Goal: Transaction & Acquisition: Purchase product/service

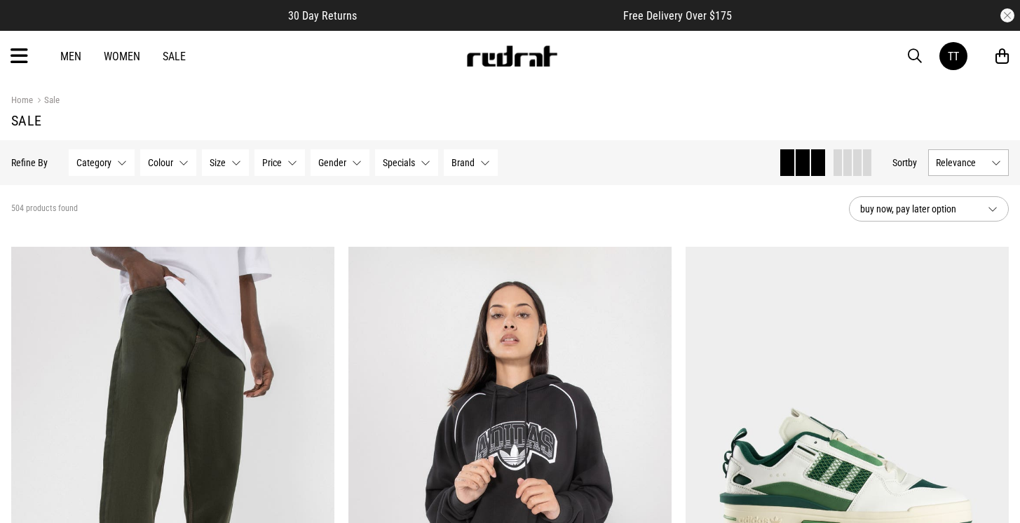
click at [19, 51] on icon at bounding box center [20, 56] width 18 height 23
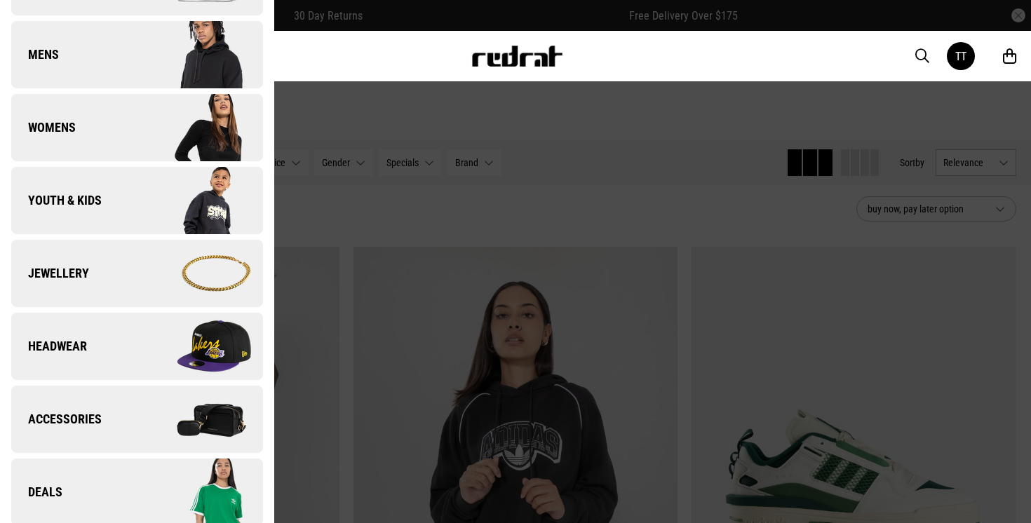
scroll to position [329, 0]
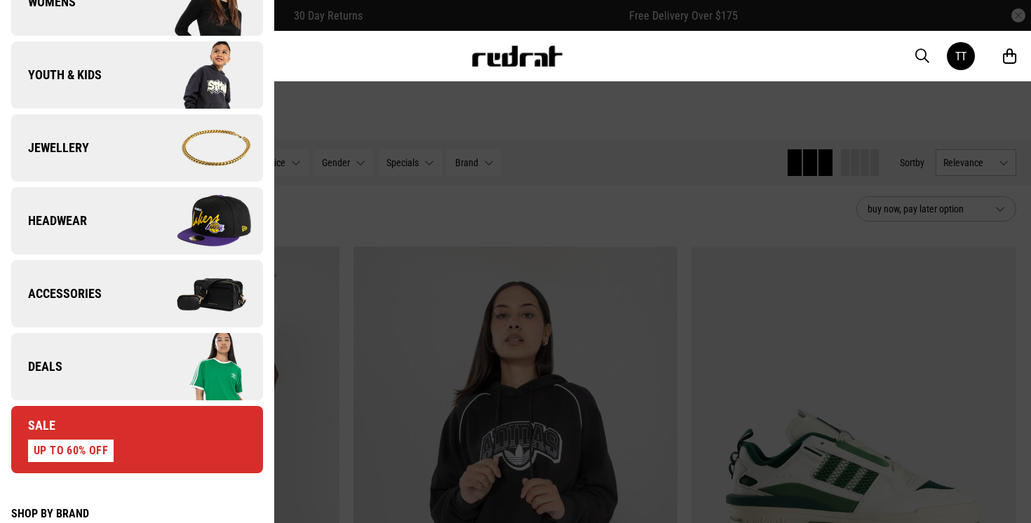
click at [136, 429] on link "Sale UP TO 60% OFF" at bounding box center [137, 439] width 252 height 67
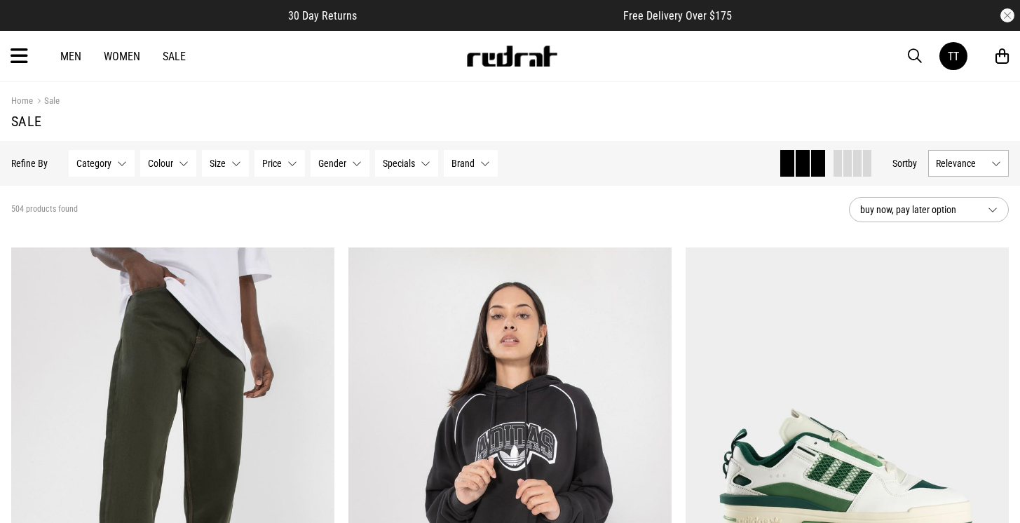
click at [15, 56] on icon at bounding box center [20, 56] width 18 height 23
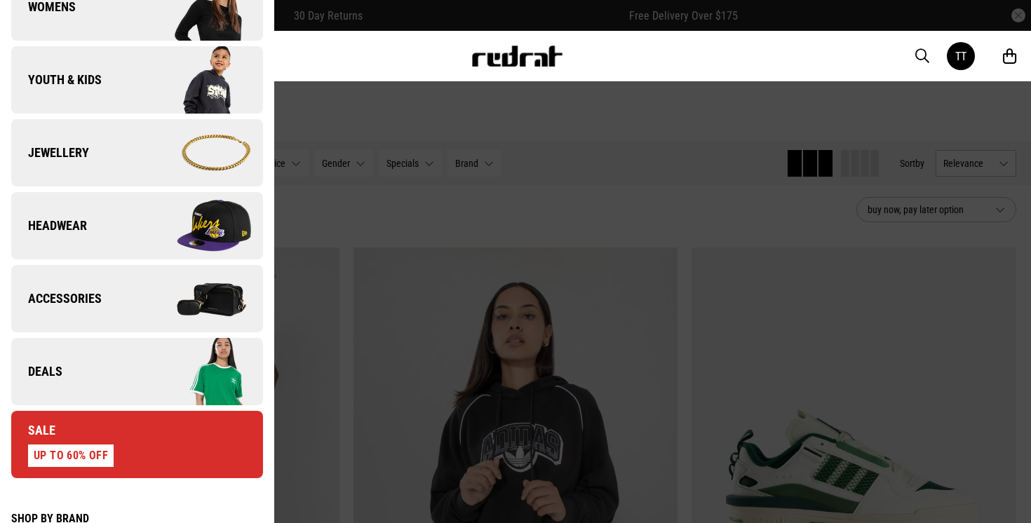
click at [107, 374] on link "Deals" at bounding box center [137, 371] width 252 height 67
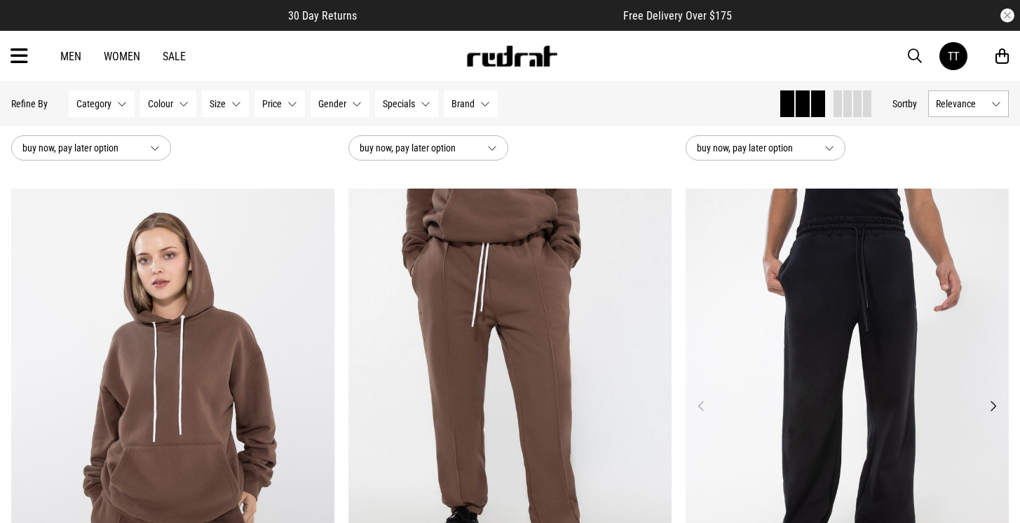
scroll to position [3949, 0]
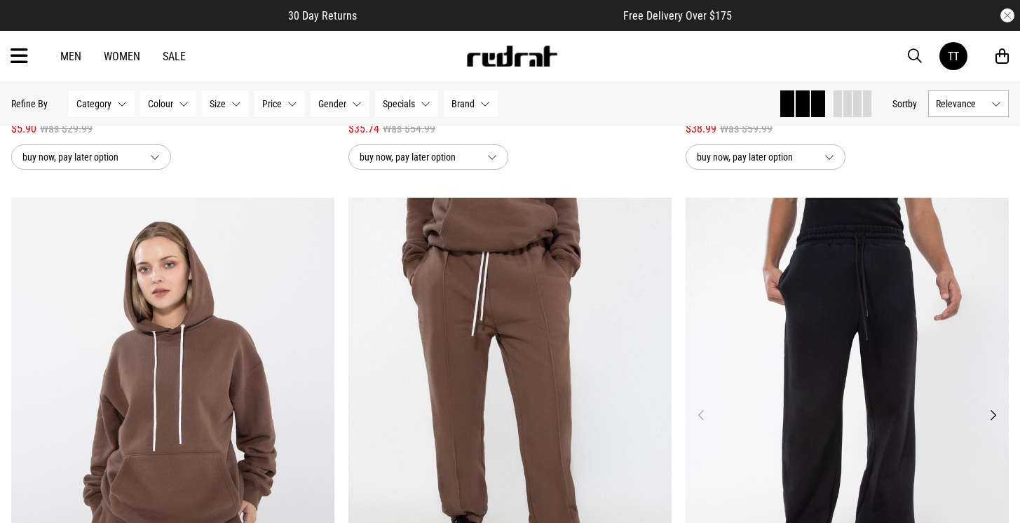
click at [992, 415] on button "Next" at bounding box center [994, 415] width 18 height 17
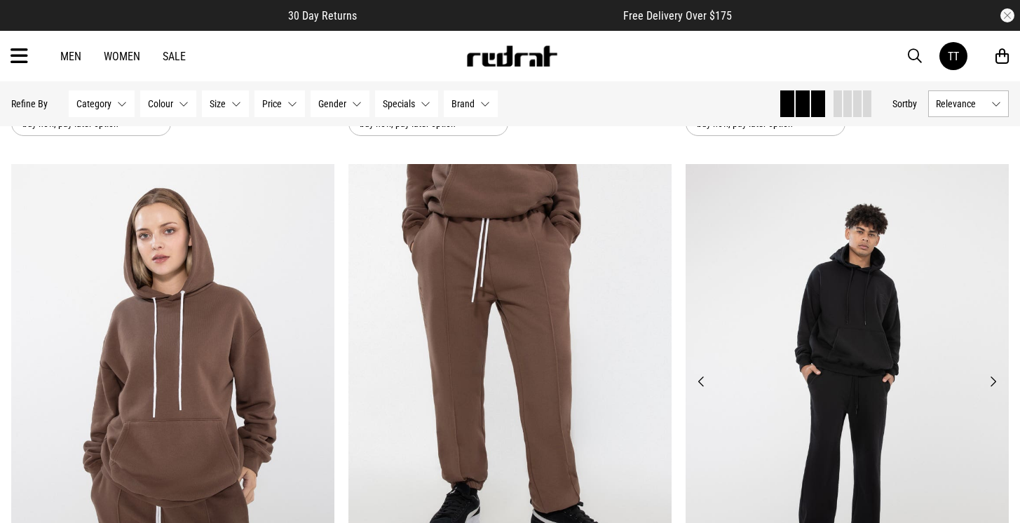
scroll to position [4060, 0]
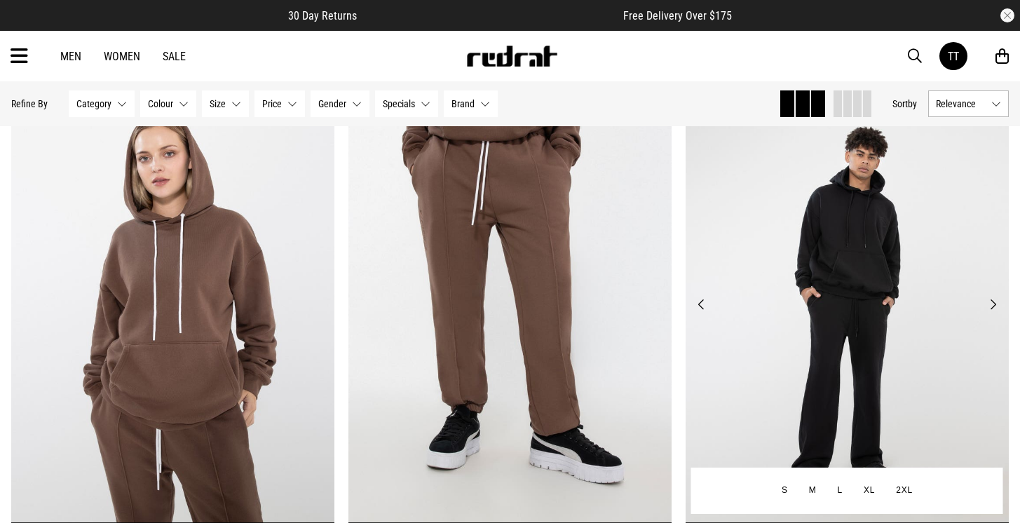
click at [994, 310] on button "Next" at bounding box center [994, 304] width 18 height 17
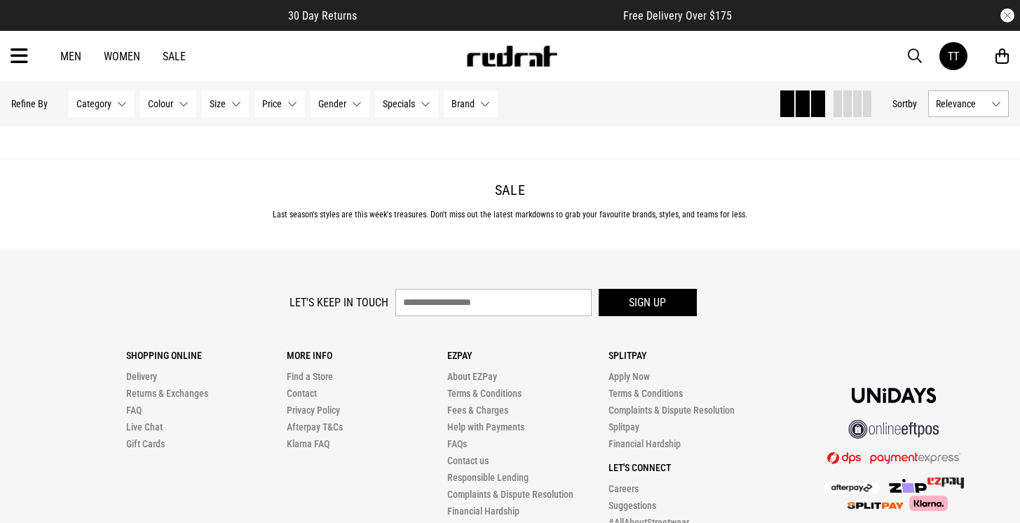
scroll to position [4577, 0]
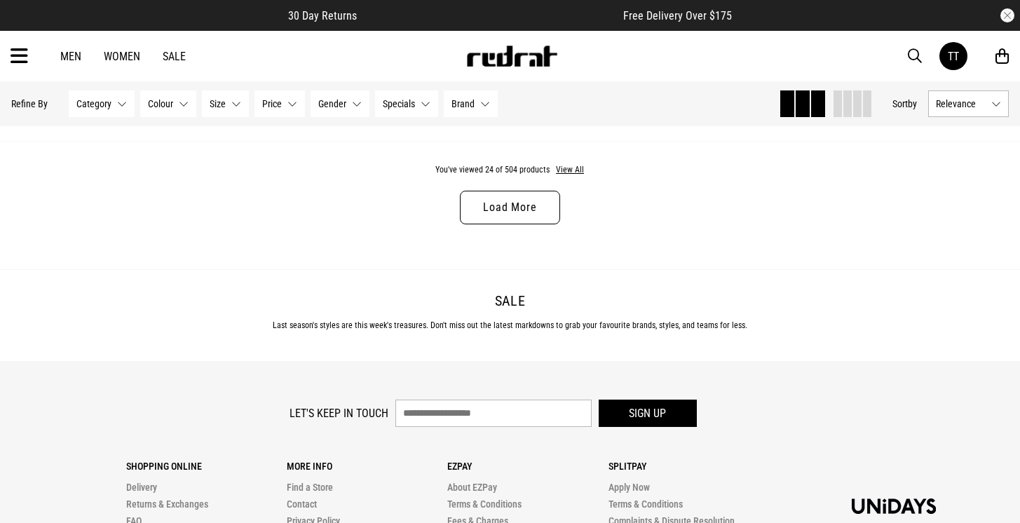
click at [523, 218] on link "Load More" at bounding box center [510, 208] width 100 height 34
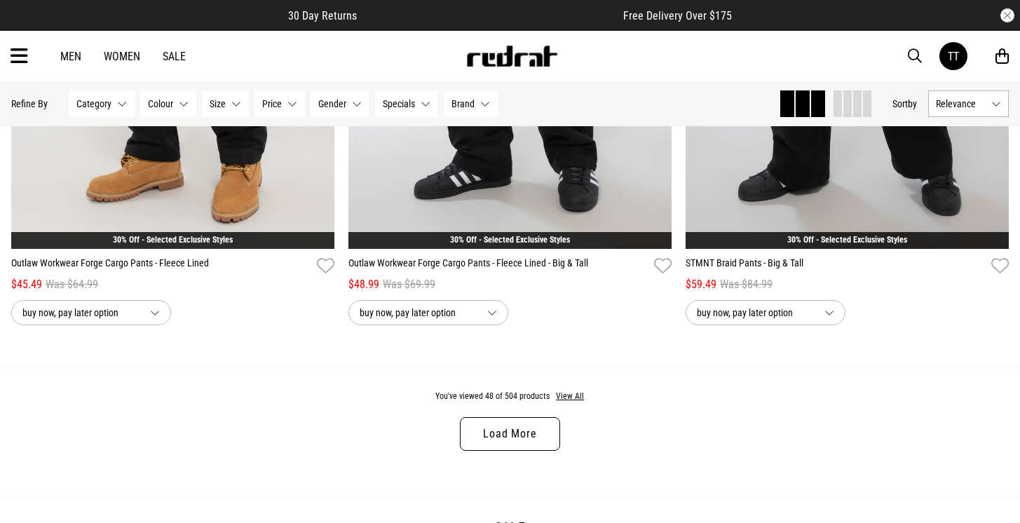
scroll to position [9061, 0]
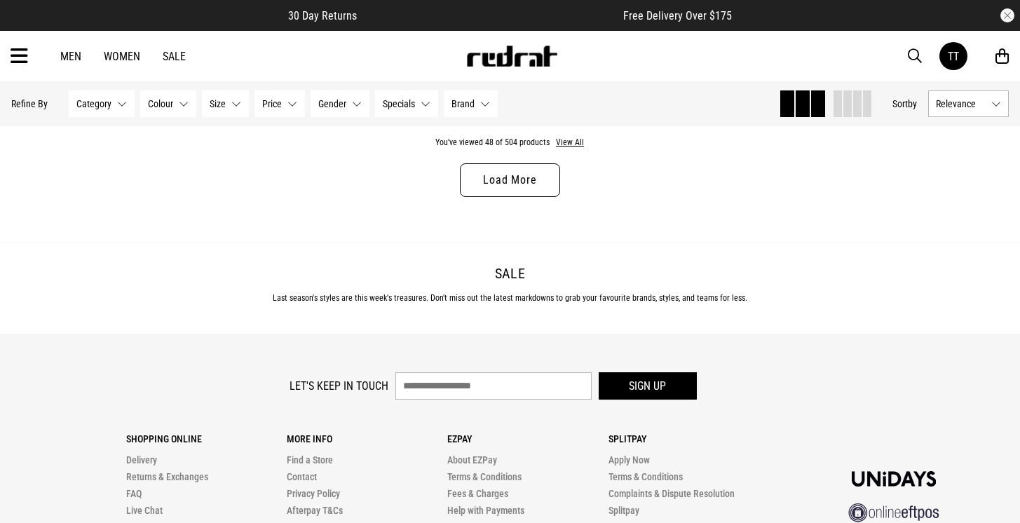
click at [523, 191] on link "Load More" at bounding box center [510, 180] width 100 height 34
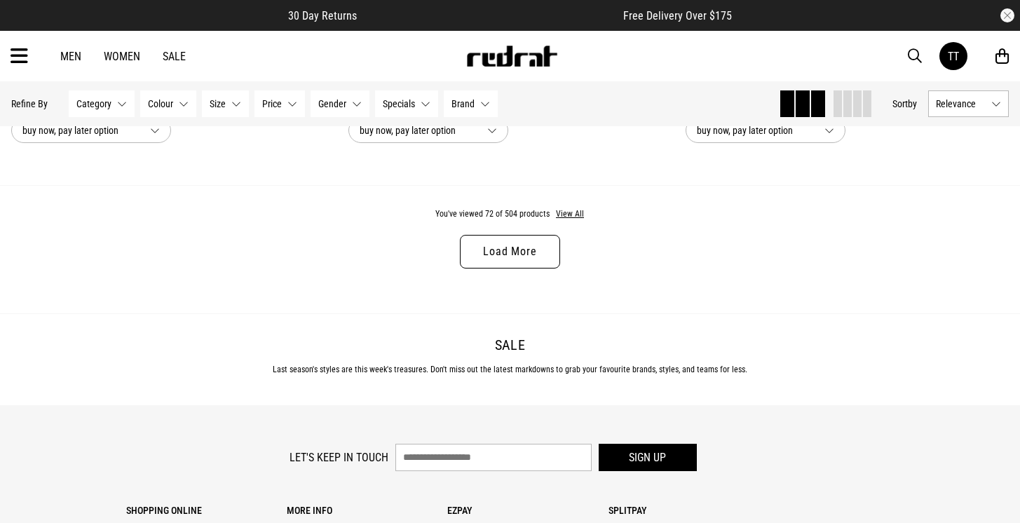
scroll to position [13458, 0]
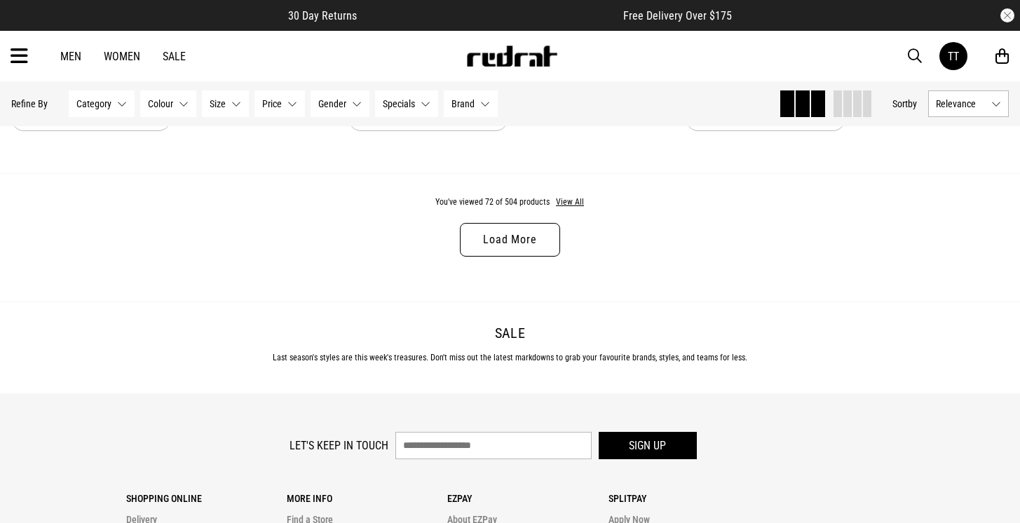
click at [518, 266] on div "You've viewed 72 of 504 products View All Load More" at bounding box center [510, 237] width 1020 height 128
click at [519, 249] on link "Load More" at bounding box center [510, 240] width 100 height 34
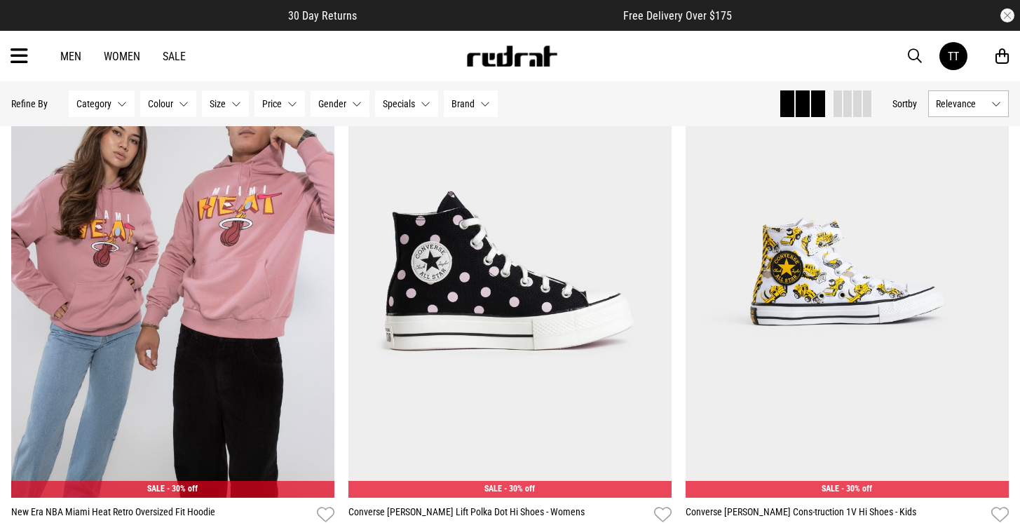
scroll to position [17759, 0]
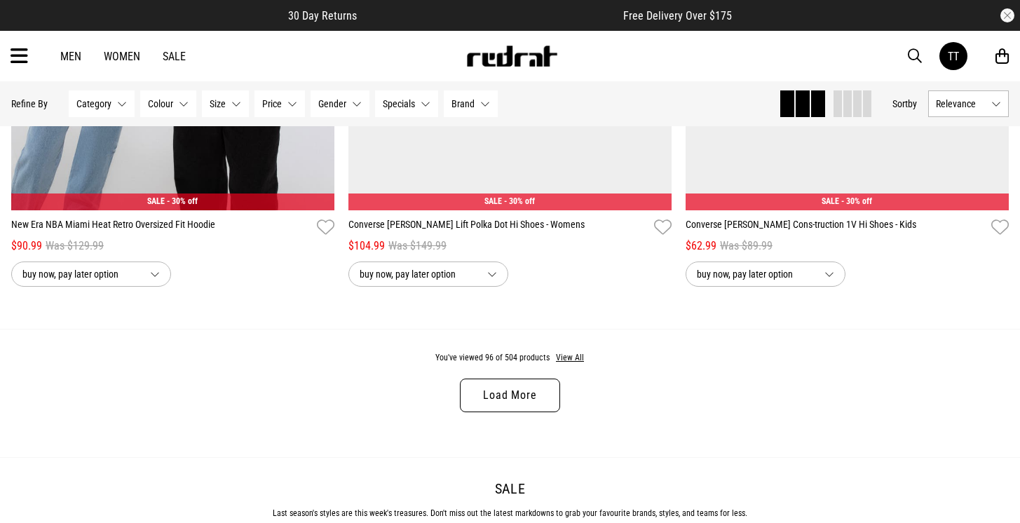
click at [527, 412] on link "Load More" at bounding box center [510, 396] width 100 height 34
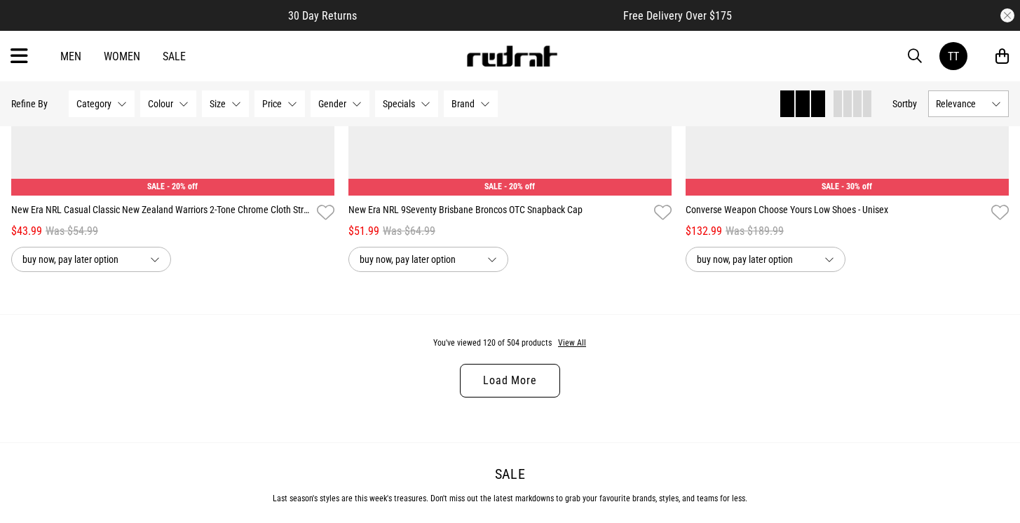
scroll to position [22295, 0]
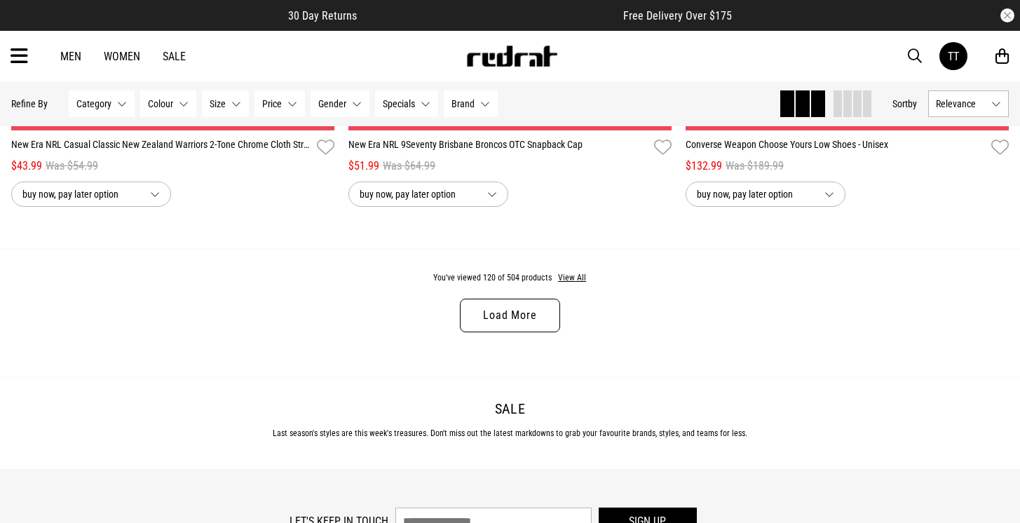
click at [526, 322] on link "Load More" at bounding box center [510, 316] width 100 height 34
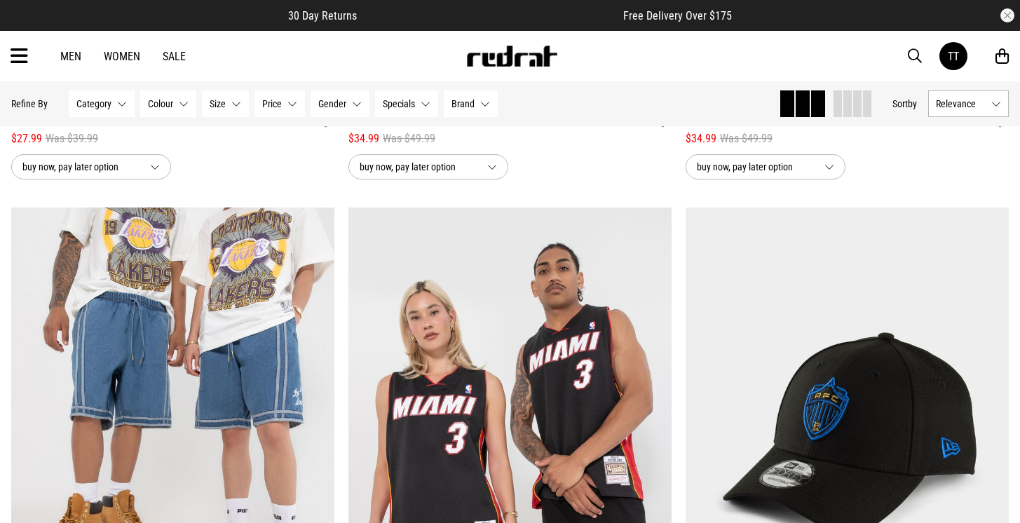
scroll to position [26419, 0]
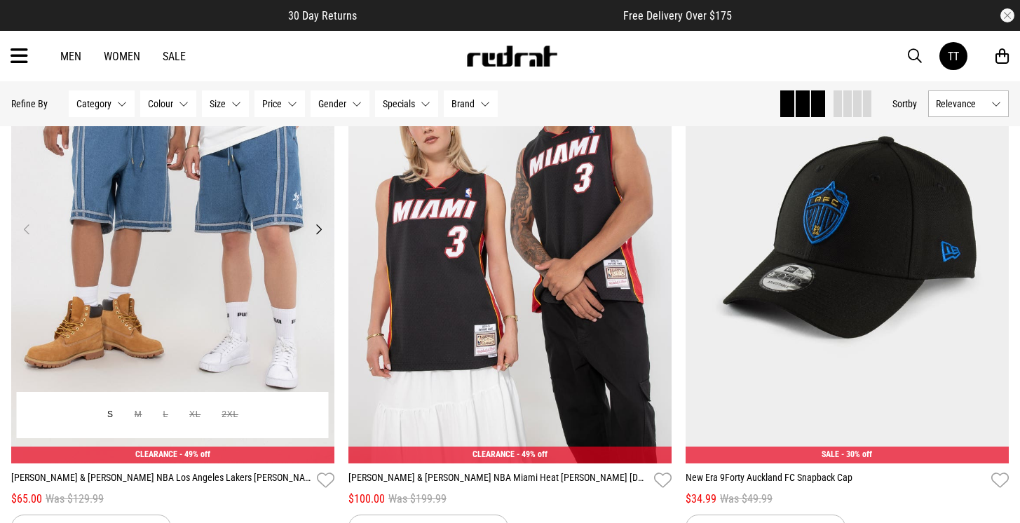
click at [317, 226] on button "Next" at bounding box center [319, 229] width 18 height 17
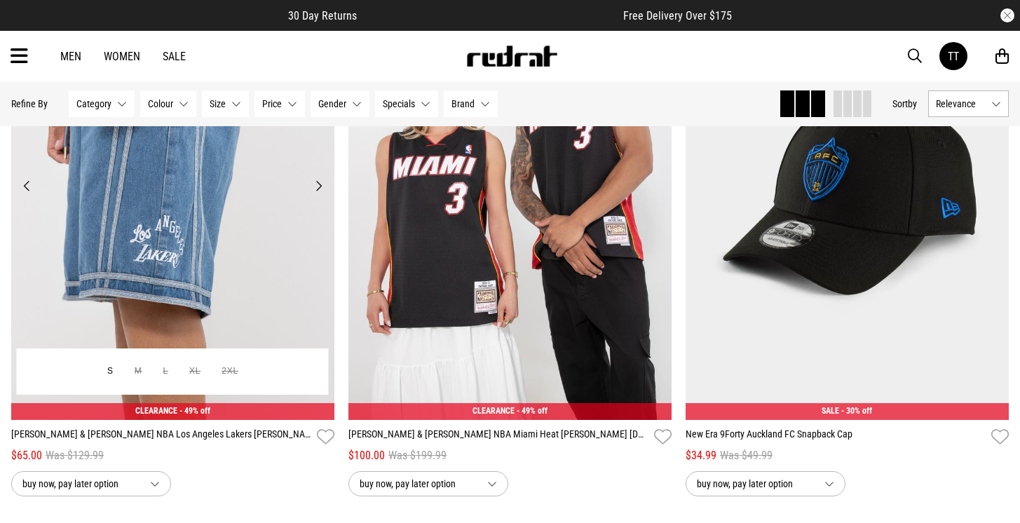
scroll to position [26634, 0]
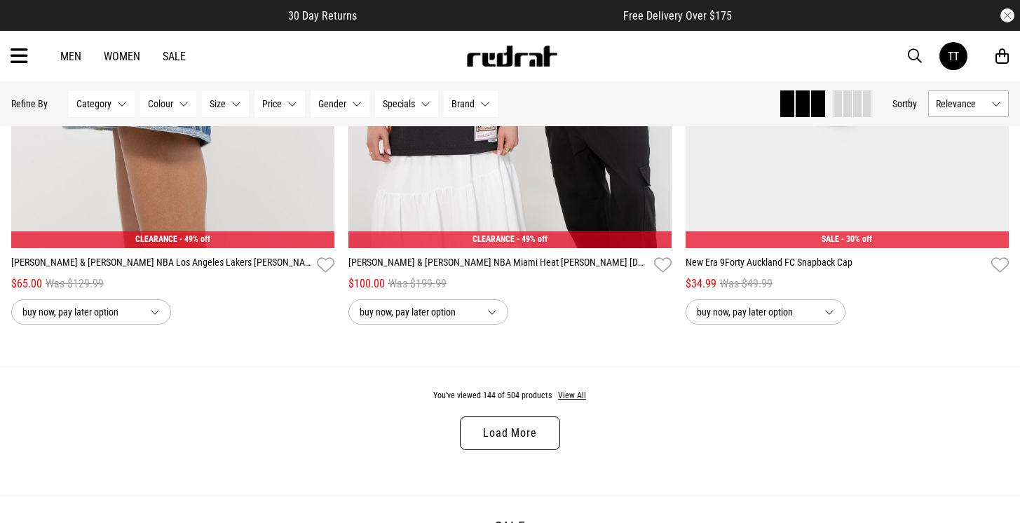
click at [532, 432] on link "Load More" at bounding box center [510, 434] width 100 height 34
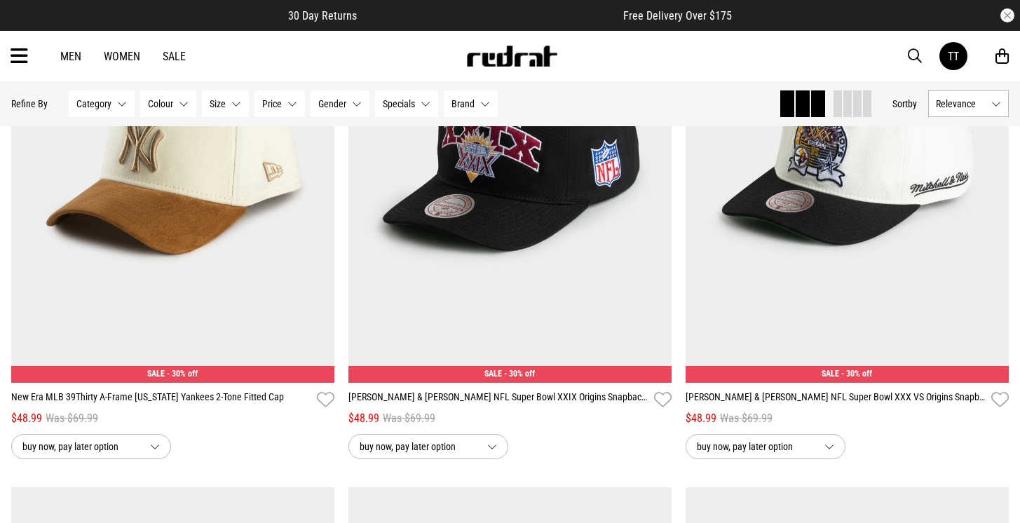
scroll to position [27045, 0]
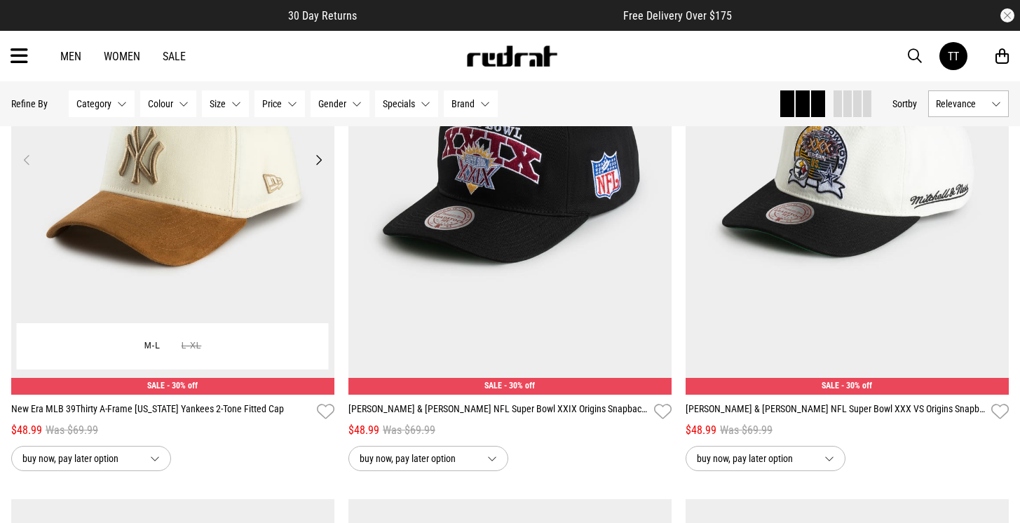
click at [313, 162] on button "Next" at bounding box center [319, 159] width 18 height 17
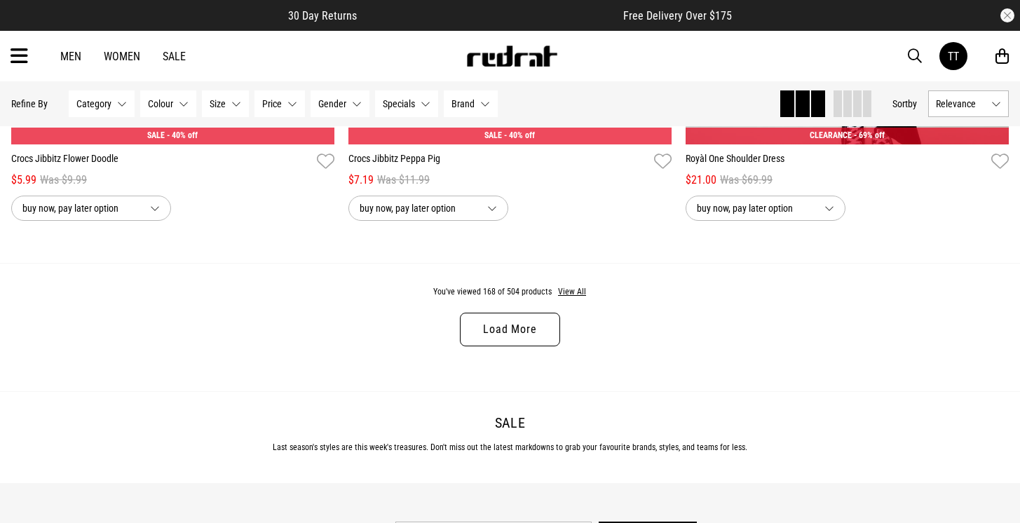
scroll to position [31248, 0]
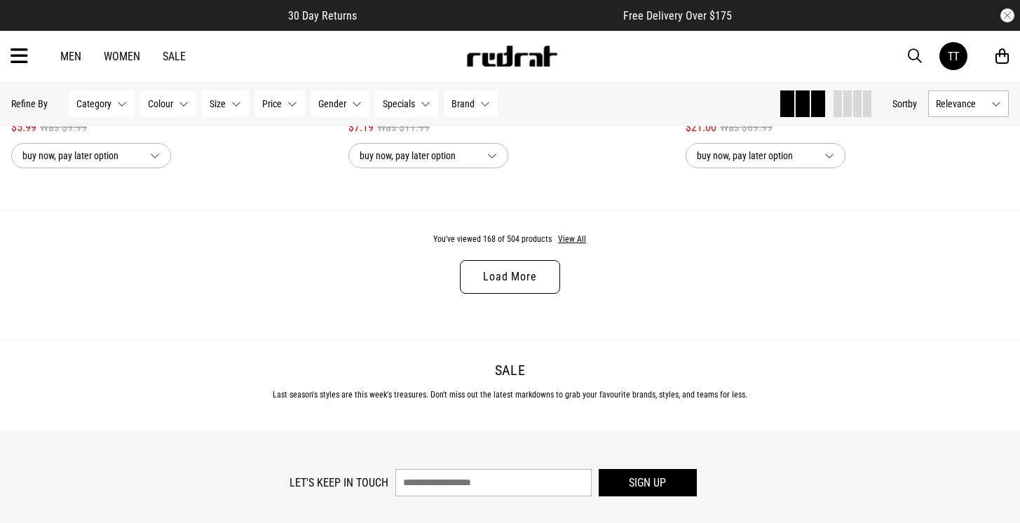
click at [540, 283] on link "Load More" at bounding box center [510, 277] width 100 height 34
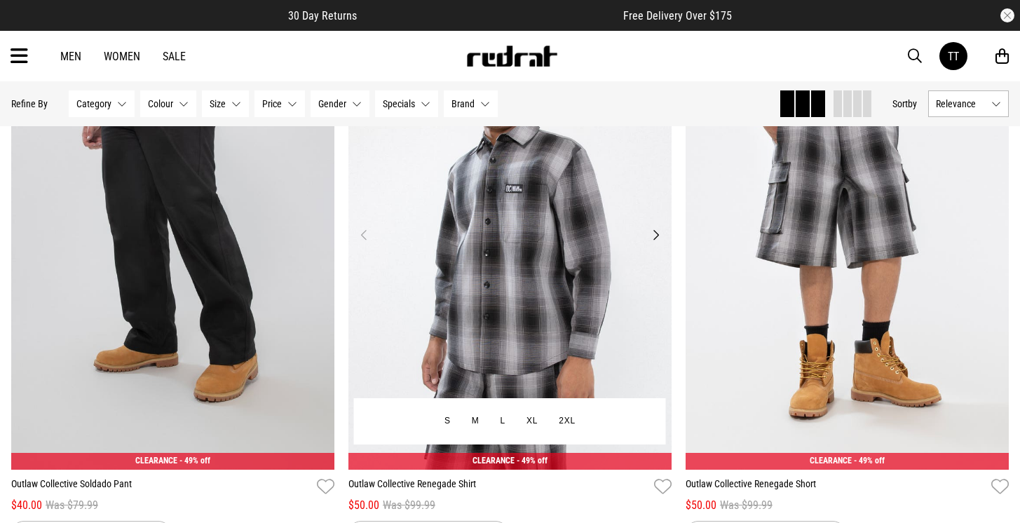
scroll to position [35325, 0]
